Goal: Transaction & Acquisition: Subscribe to service/newsletter

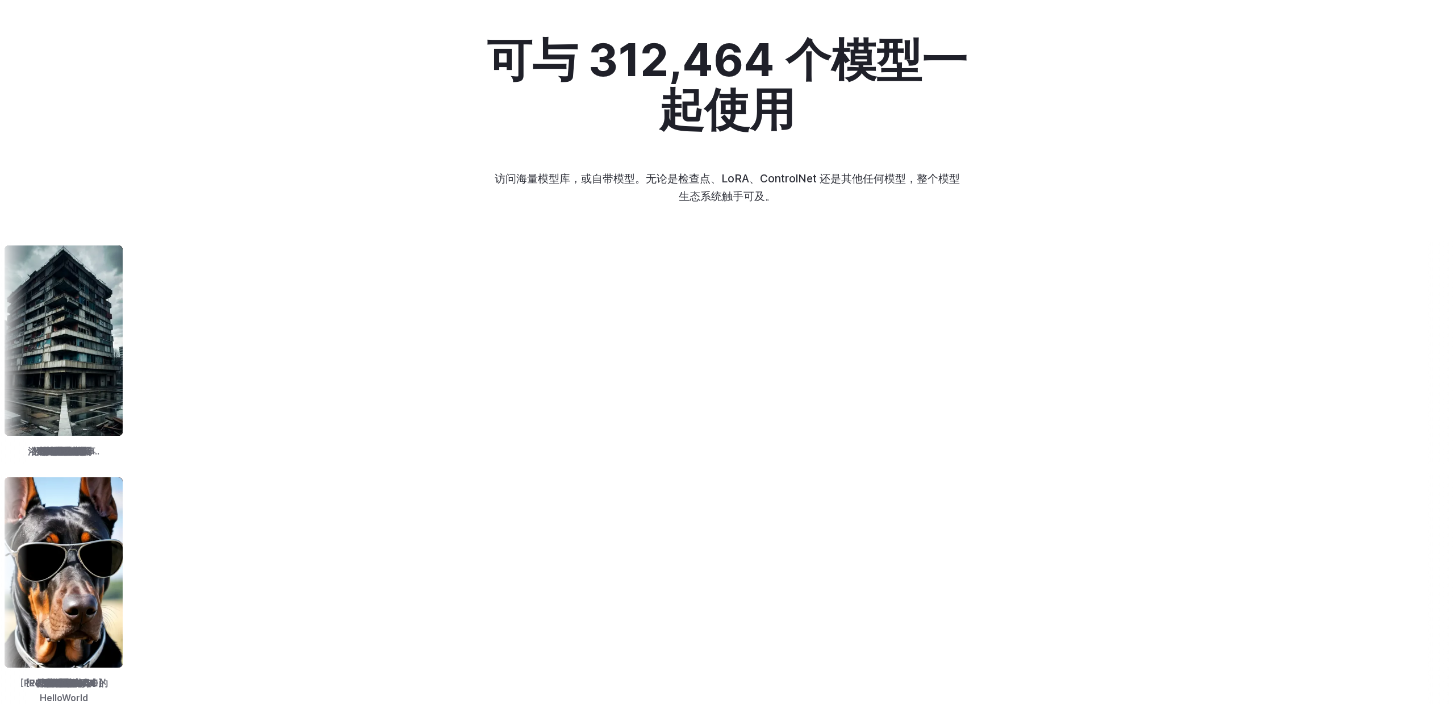
scroll to position [1225, 0]
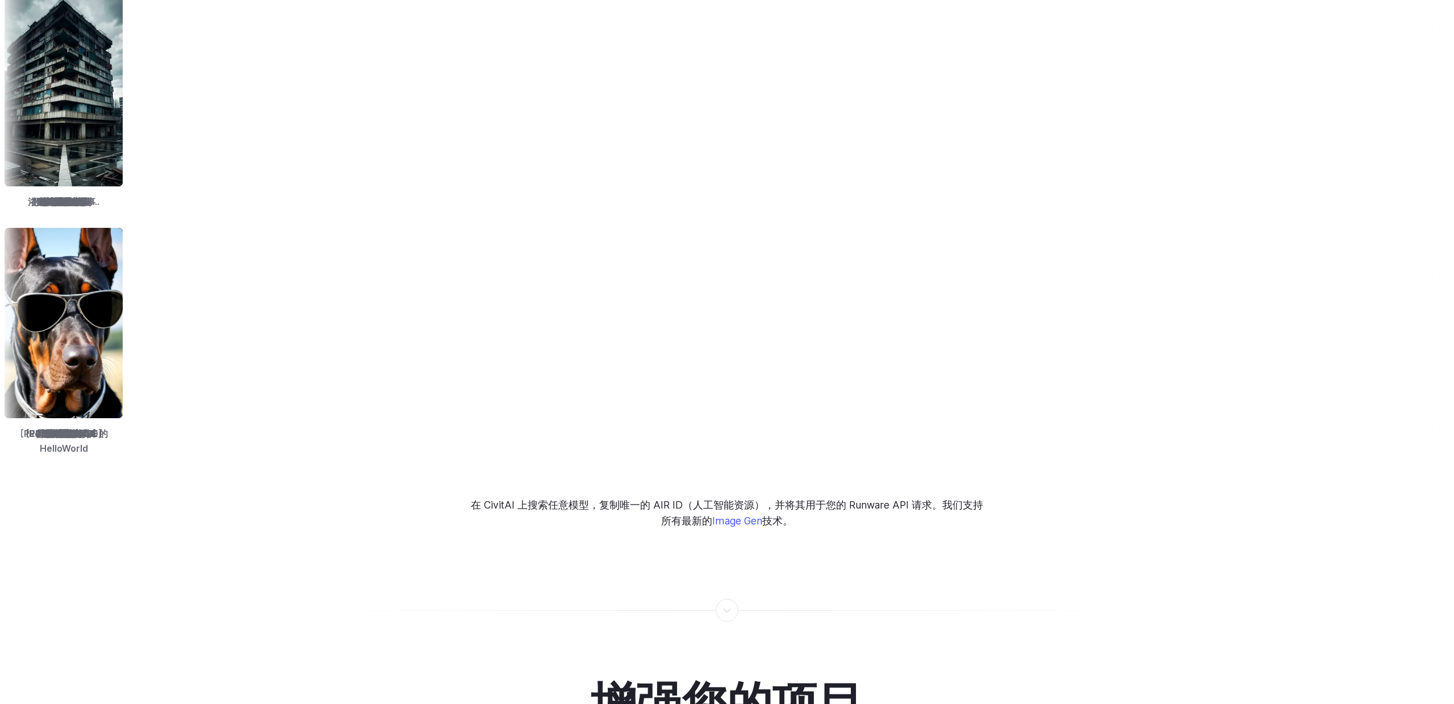
scroll to position [1488, 0]
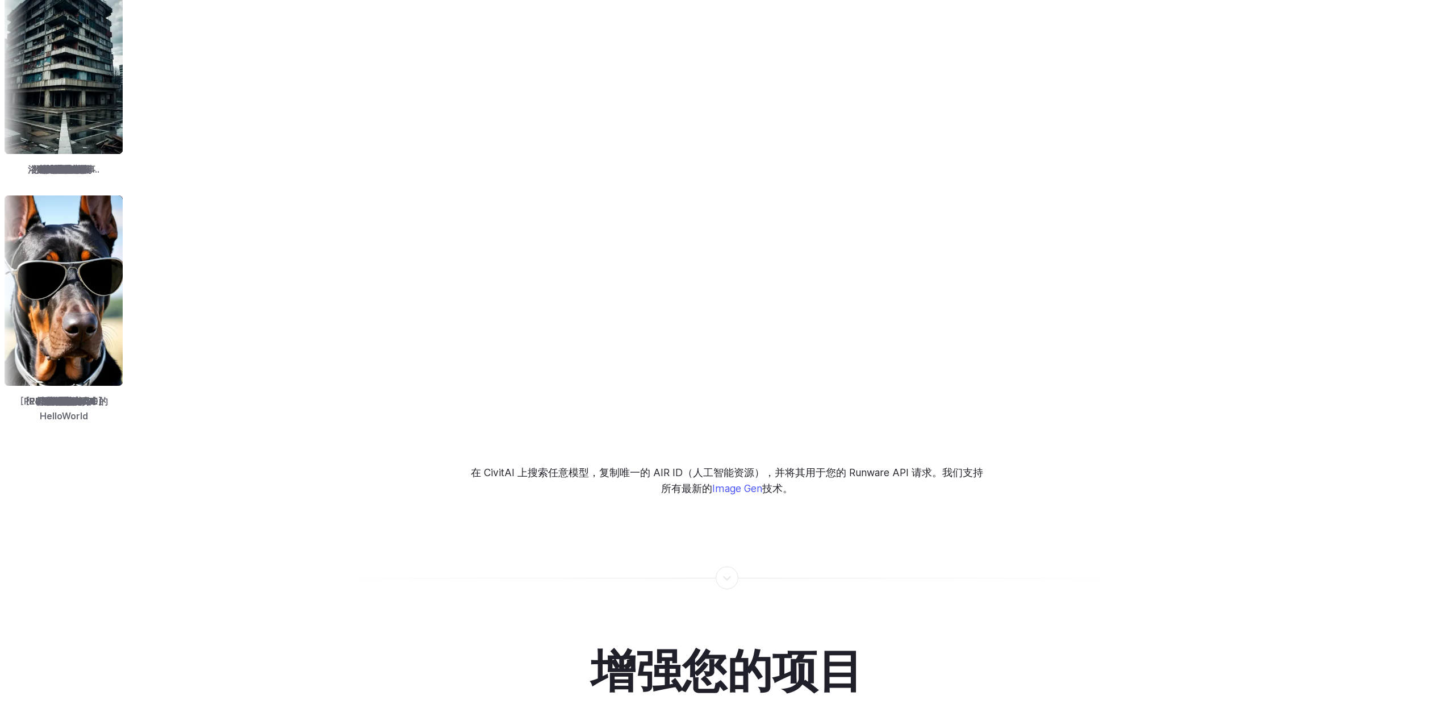
click at [1150, 323] on img at bounding box center [1209, 290] width 118 height 190
click at [1024, 342] on img at bounding box center [1083, 290] width 118 height 190
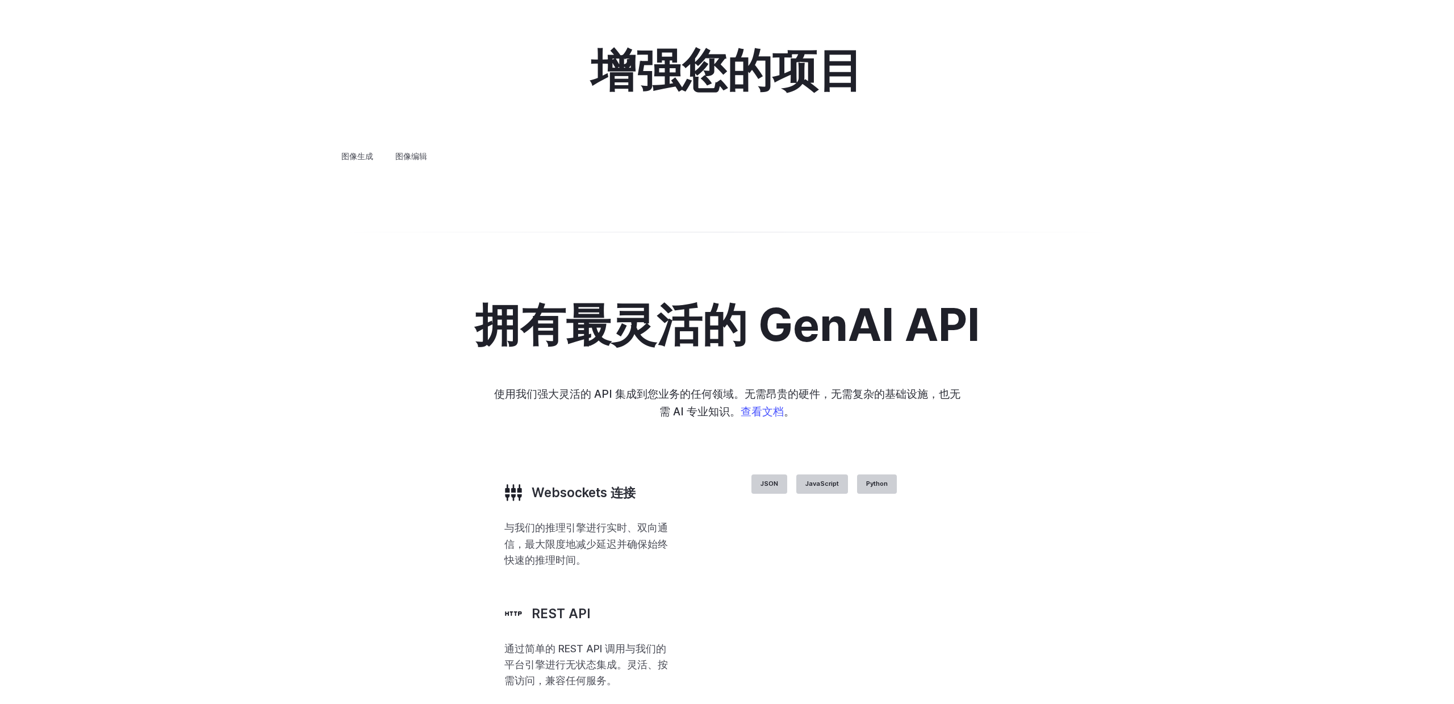
scroll to position [2085, 0]
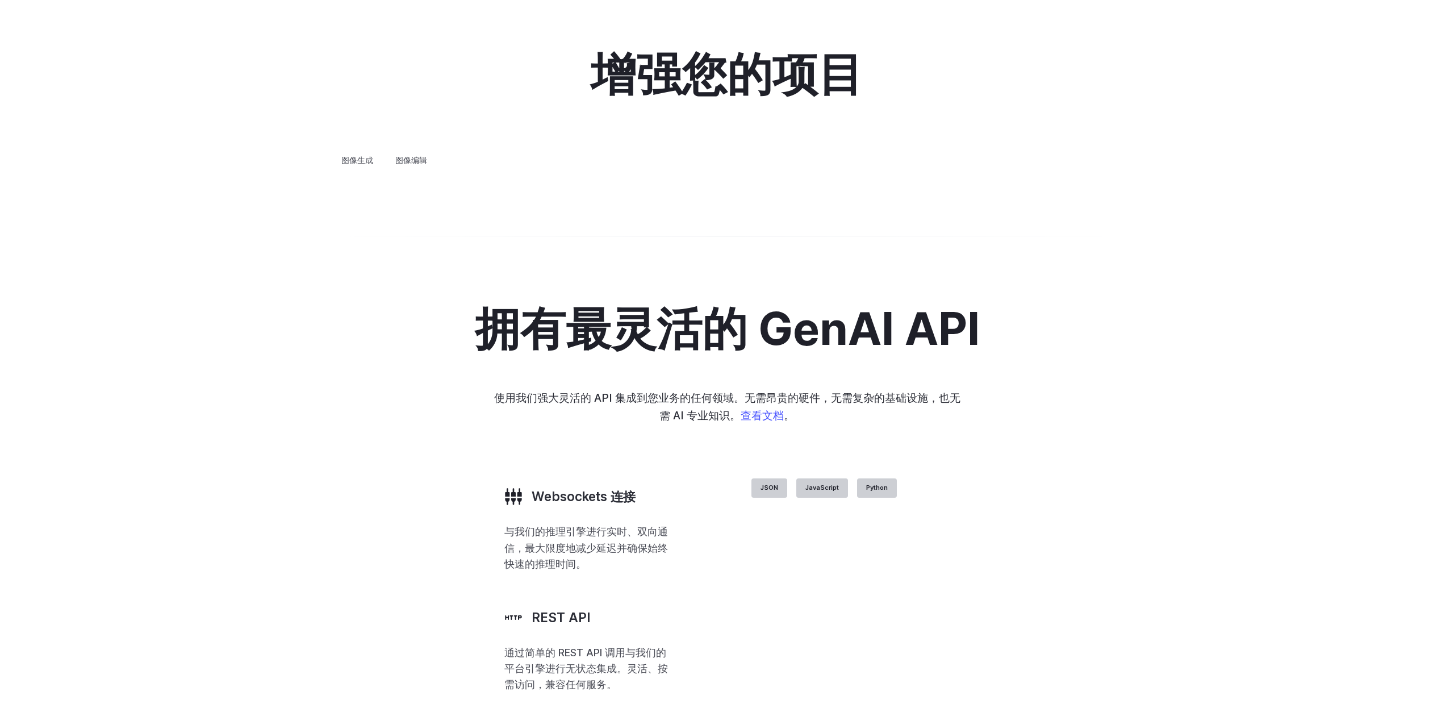
click at [0, 0] on details "概念设计 快速构思和完善新概念，从角色设计到徽标等等。" at bounding box center [0, 0] width 0 height 0
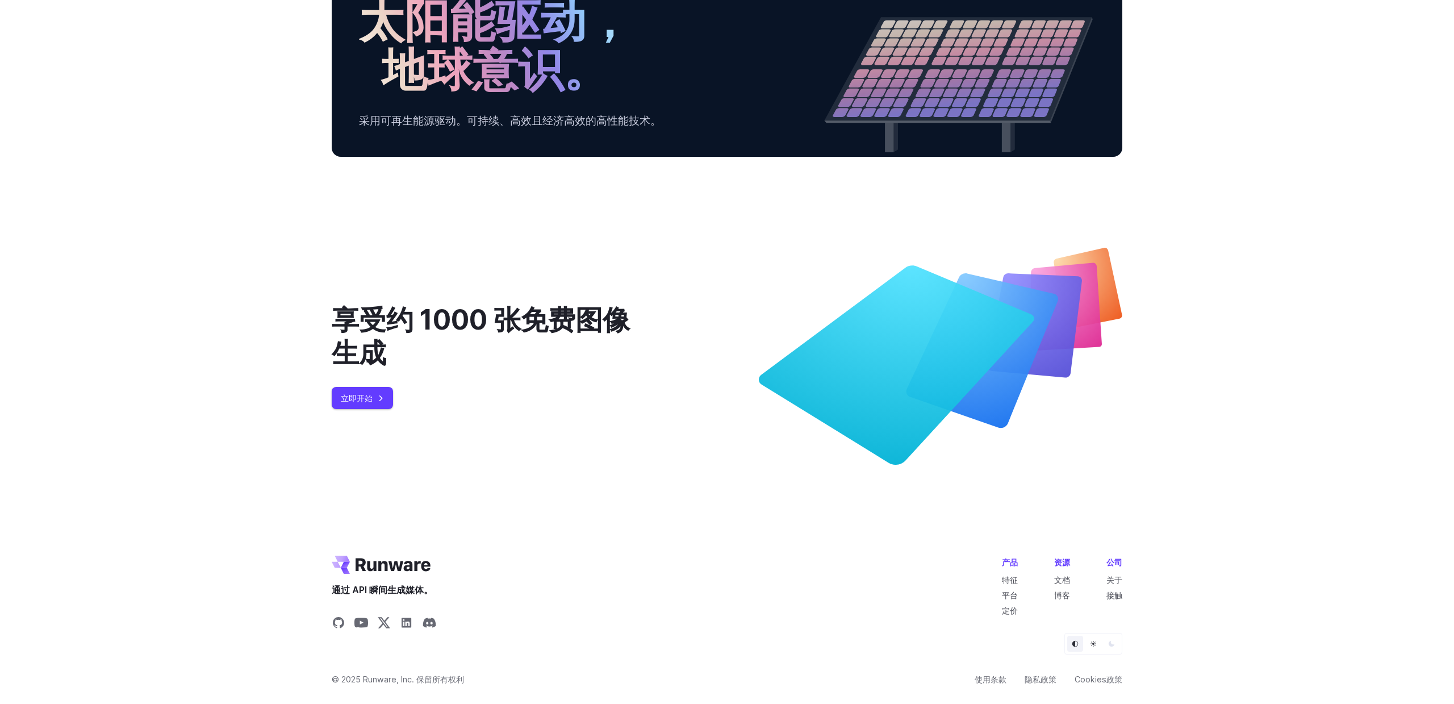
scroll to position [3986, 0]
click at [366, 405] on link "立即开始" at bounding box center [362, 398] width 61 height 22
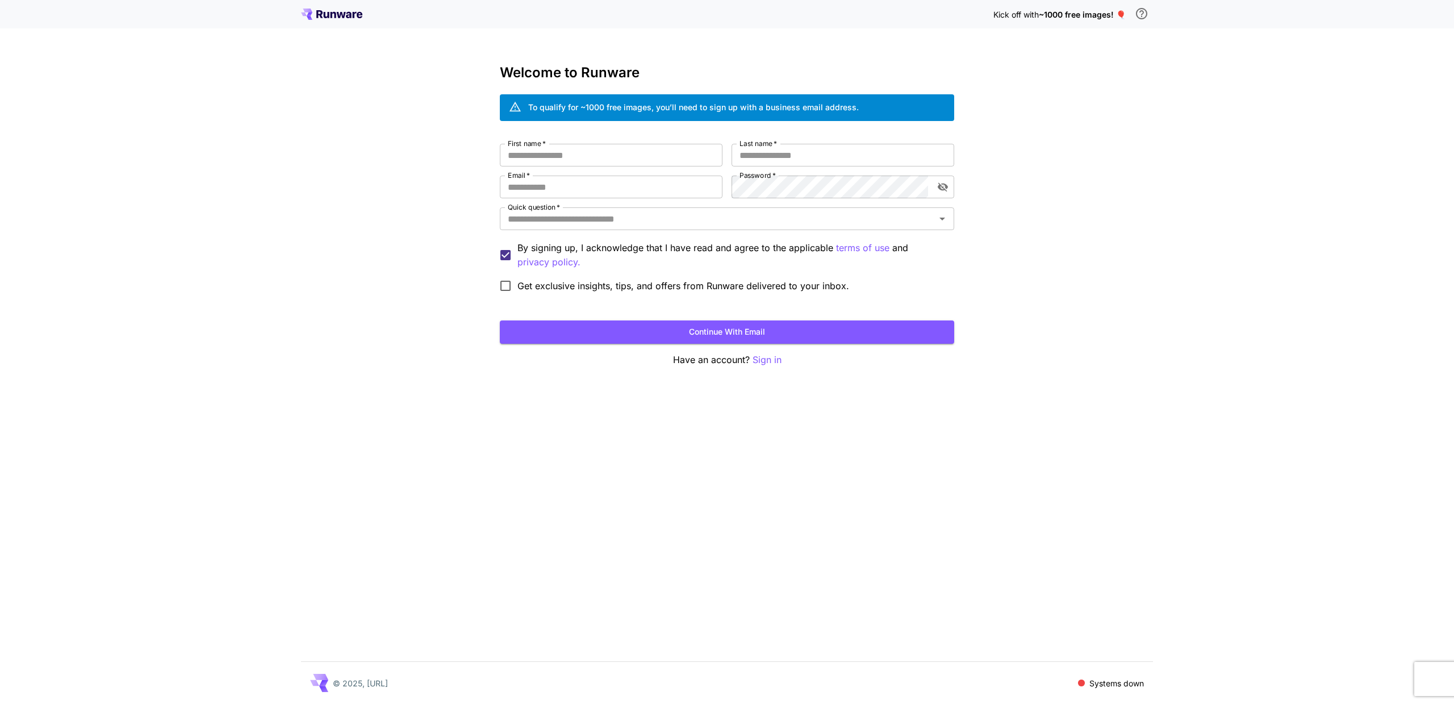
click at [316, 11] on icon at bounding box center [331, 14] width 61 height 11
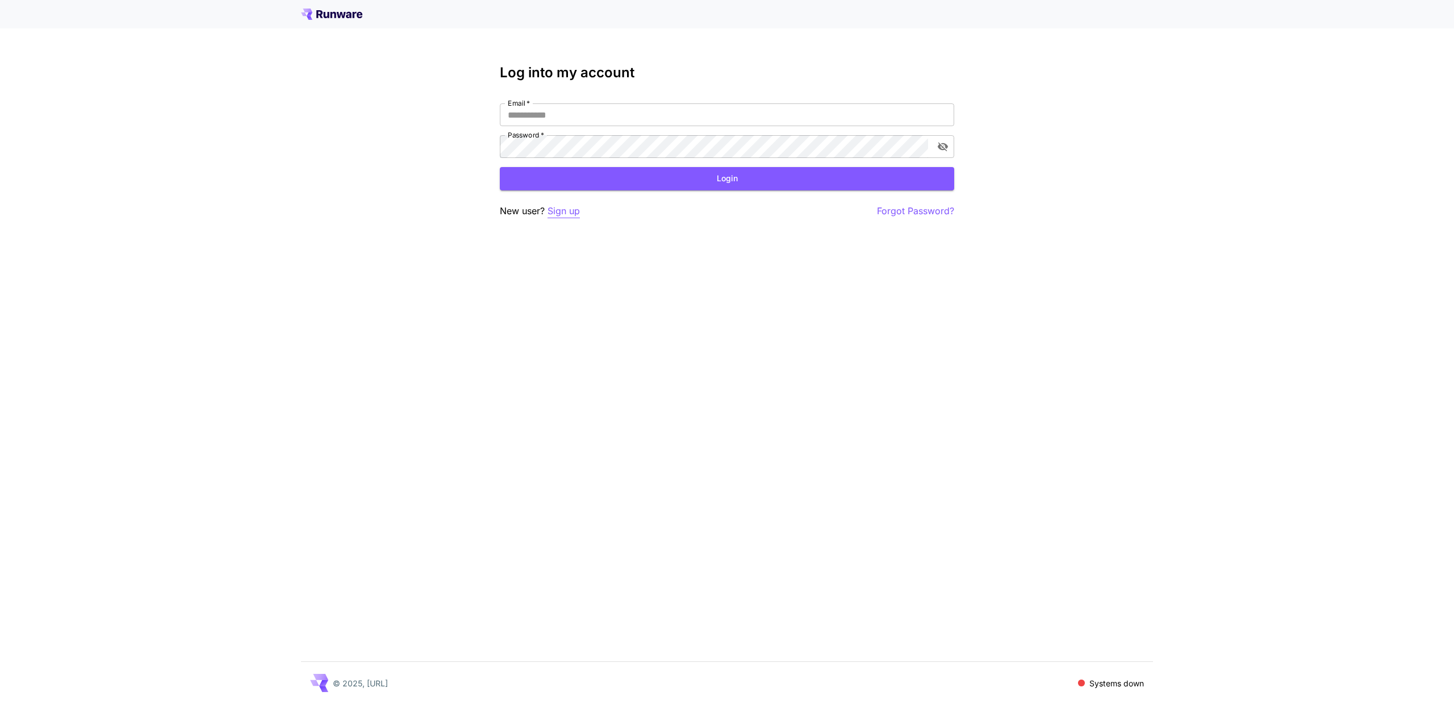
click at [563, 212] on p "Sign up" at bounding box center [564, 211] width 32 height 14
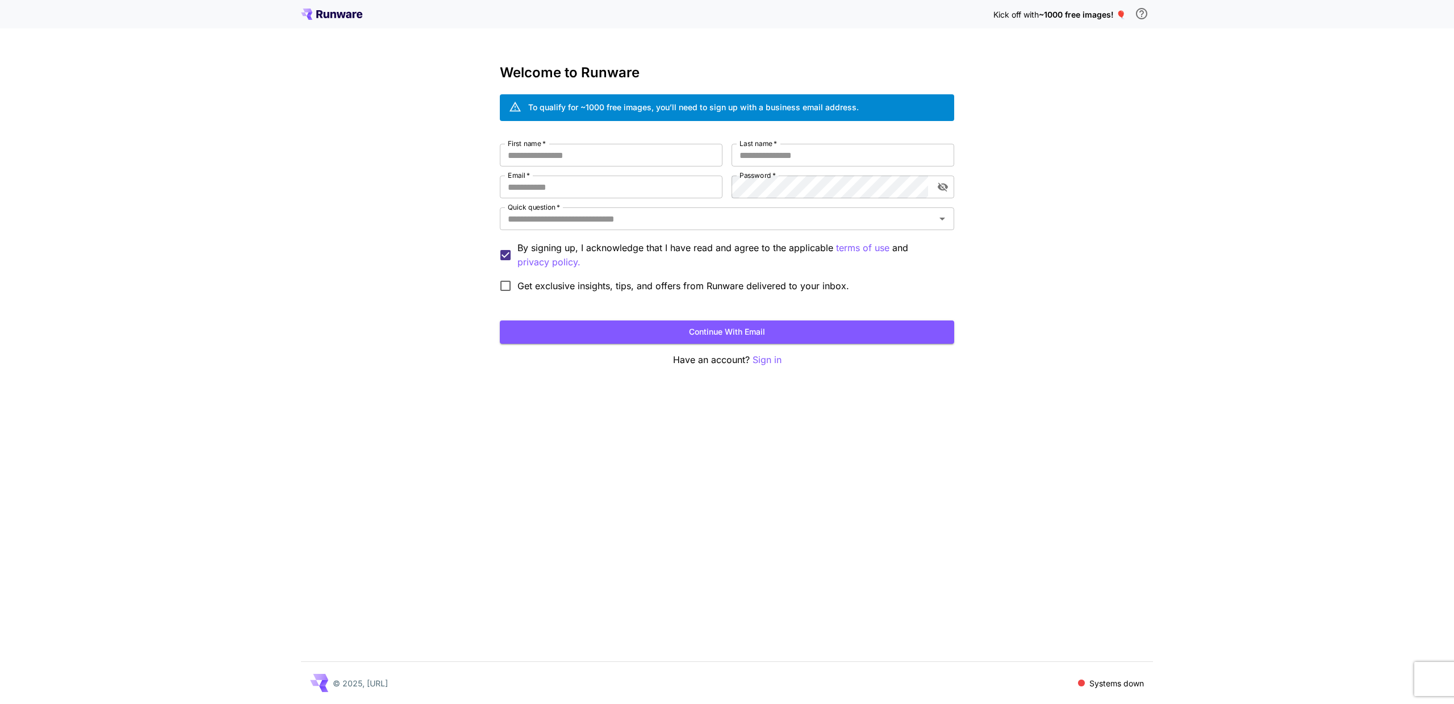
click at [323, 7] on div "Kick off with ~1000 free images! 🎈" at bounding box center [727, 14] width 852 height 24
click at [312, 19] on icon at bounding box center [331, 14] width 61 height 11
